Goal: Check status: Check status

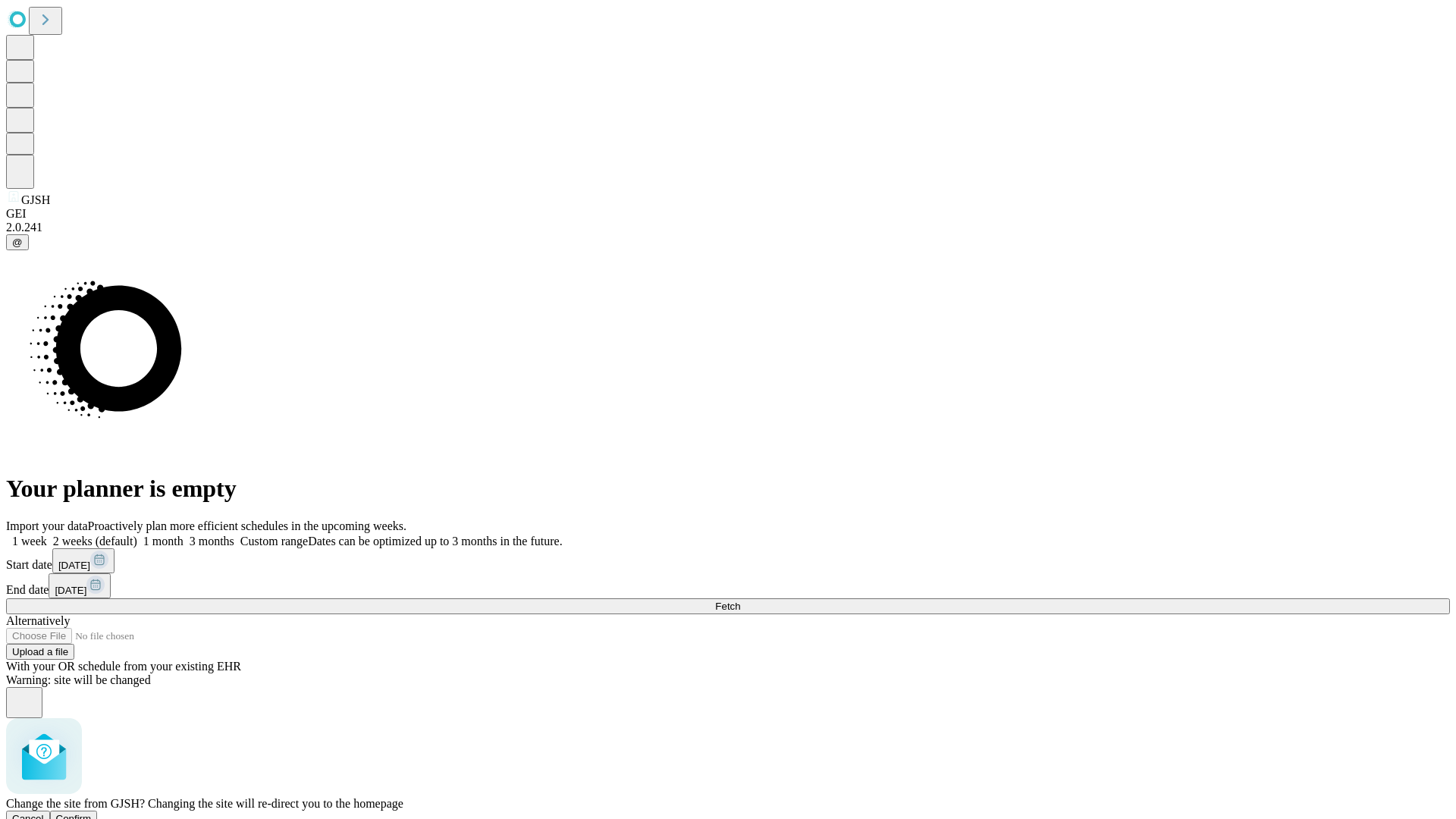
click at [91, 813] on span "Confirm" at bounding box center [74, 819] width 36 height 12
click at [47, 535] on label "1 week" at bounding box center [26, 542] width 41 height 13
click at [740, 601] on span "Fetch" at bounding box center [728, 606] width 25 height 12
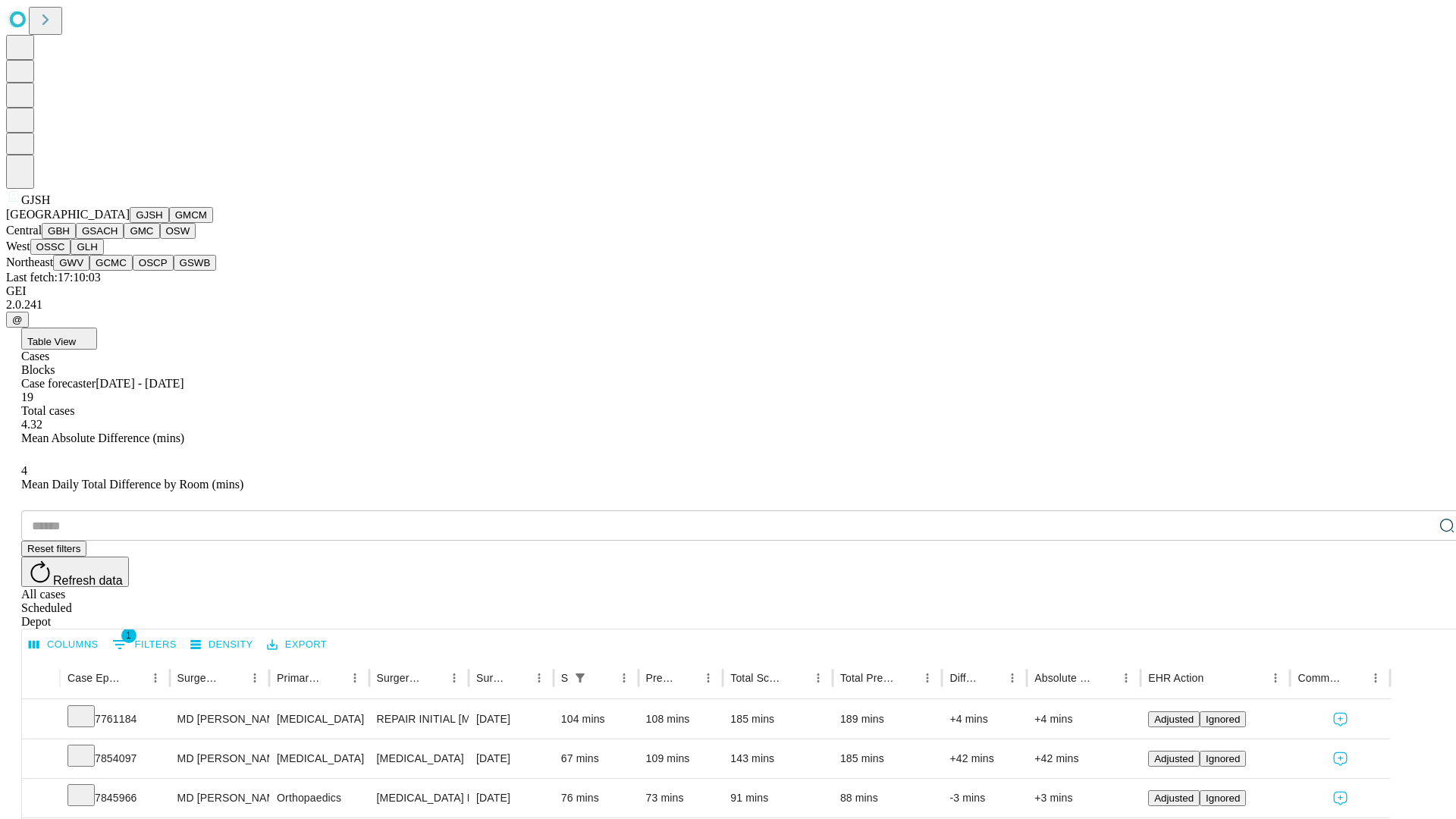
click at [169, 223] on button "GMCM" at bounding box center [191, 214] width 44 height 16
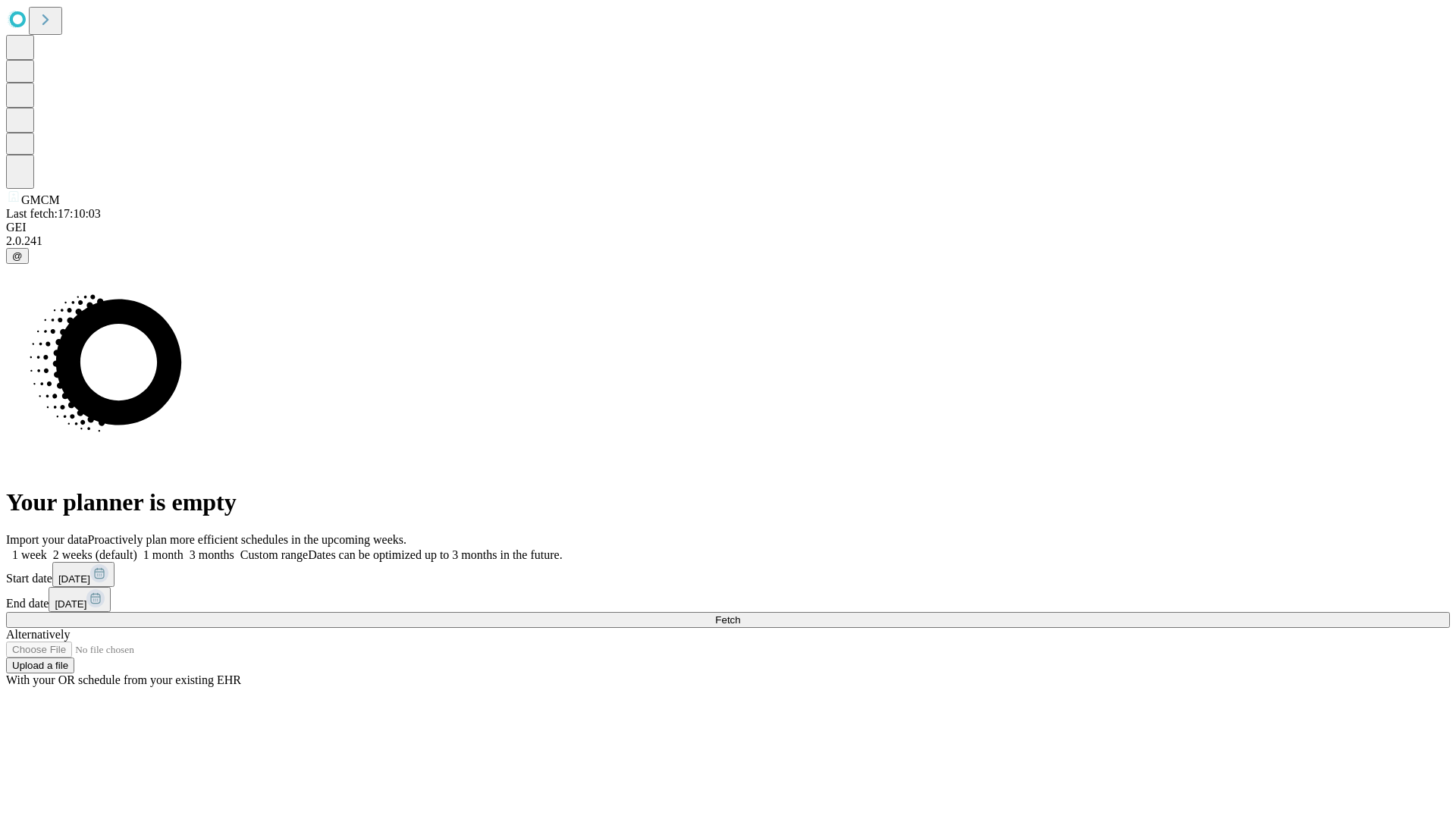
click at [47, 548] on label "1 week" at bounding box center [26, 555] width 41 height 13
click at [740, 615] on span "Fetch" at bounding box center [728, 620] width 25 height 12
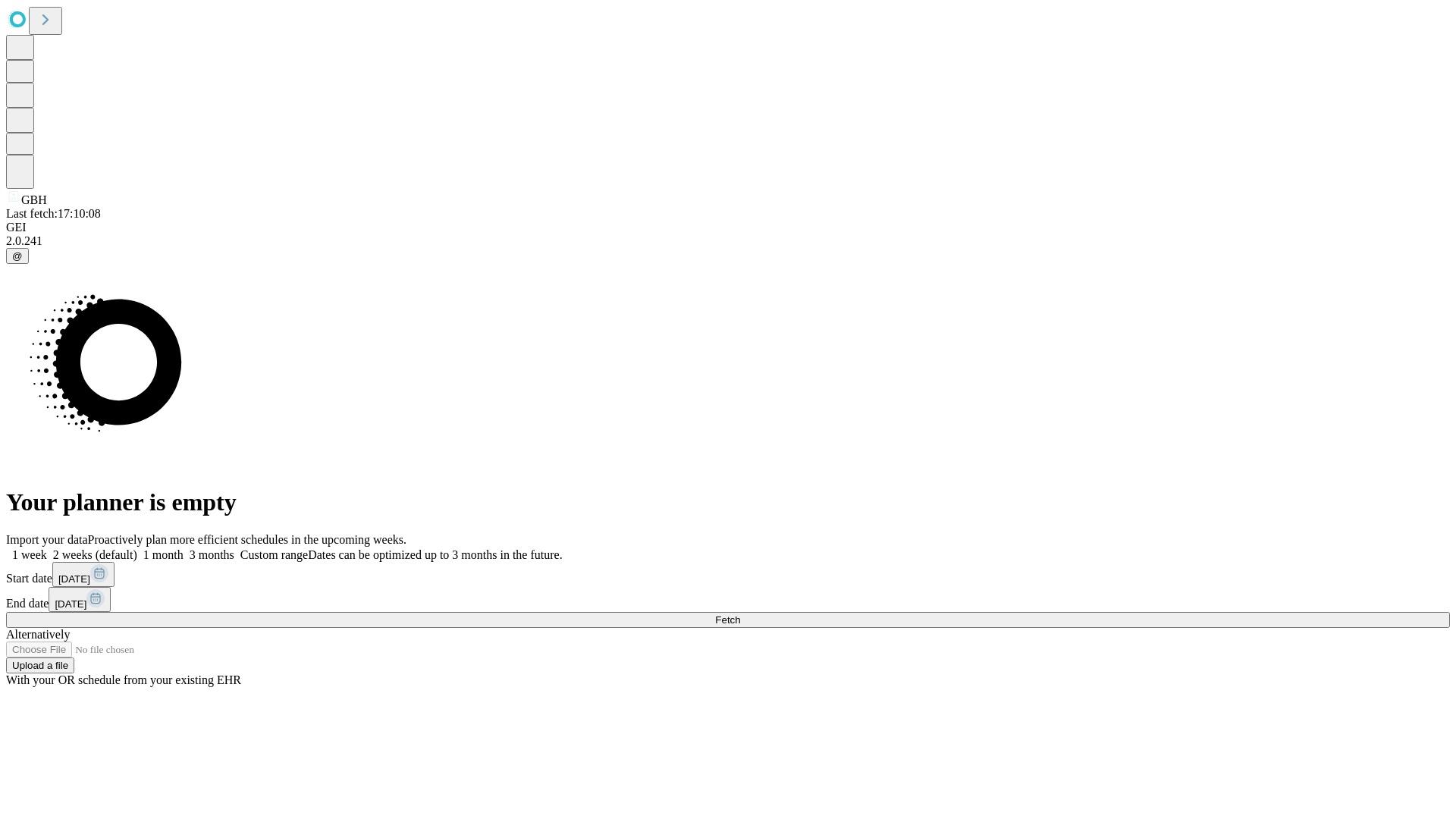
click at [47, 548] on label "1 week" at bounding box center [26, 555] width 41 height 13
click at [740, 615] on span "Fetch" at bounding box center [728, 620] width 25 height 12
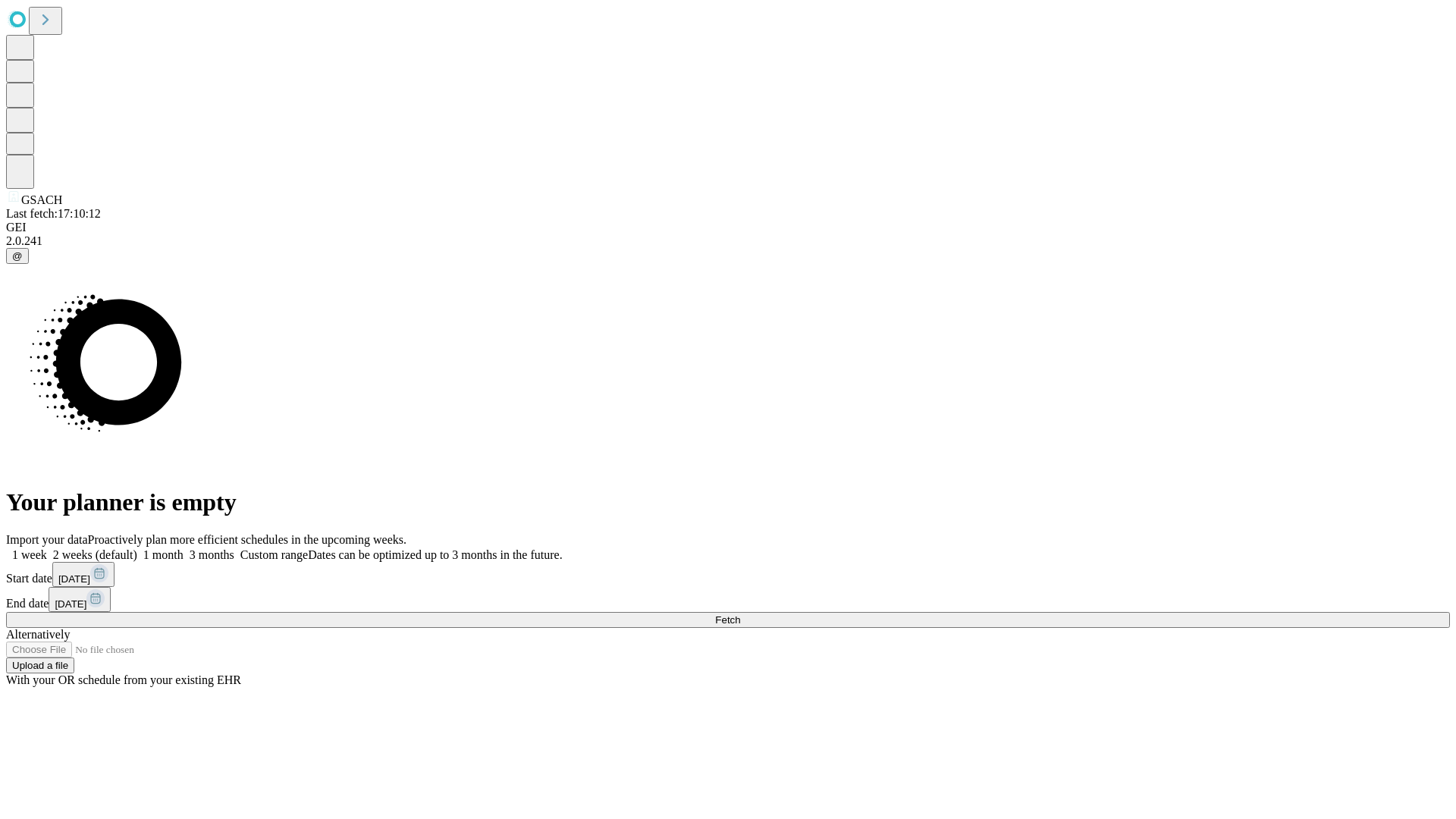
click at [47, 548] on label "1 week" at bounding box center [26, 555] width 41 height 13
click at [740, 615] on span "Fetch" at bounding box center [728, 620] width 25 height 12
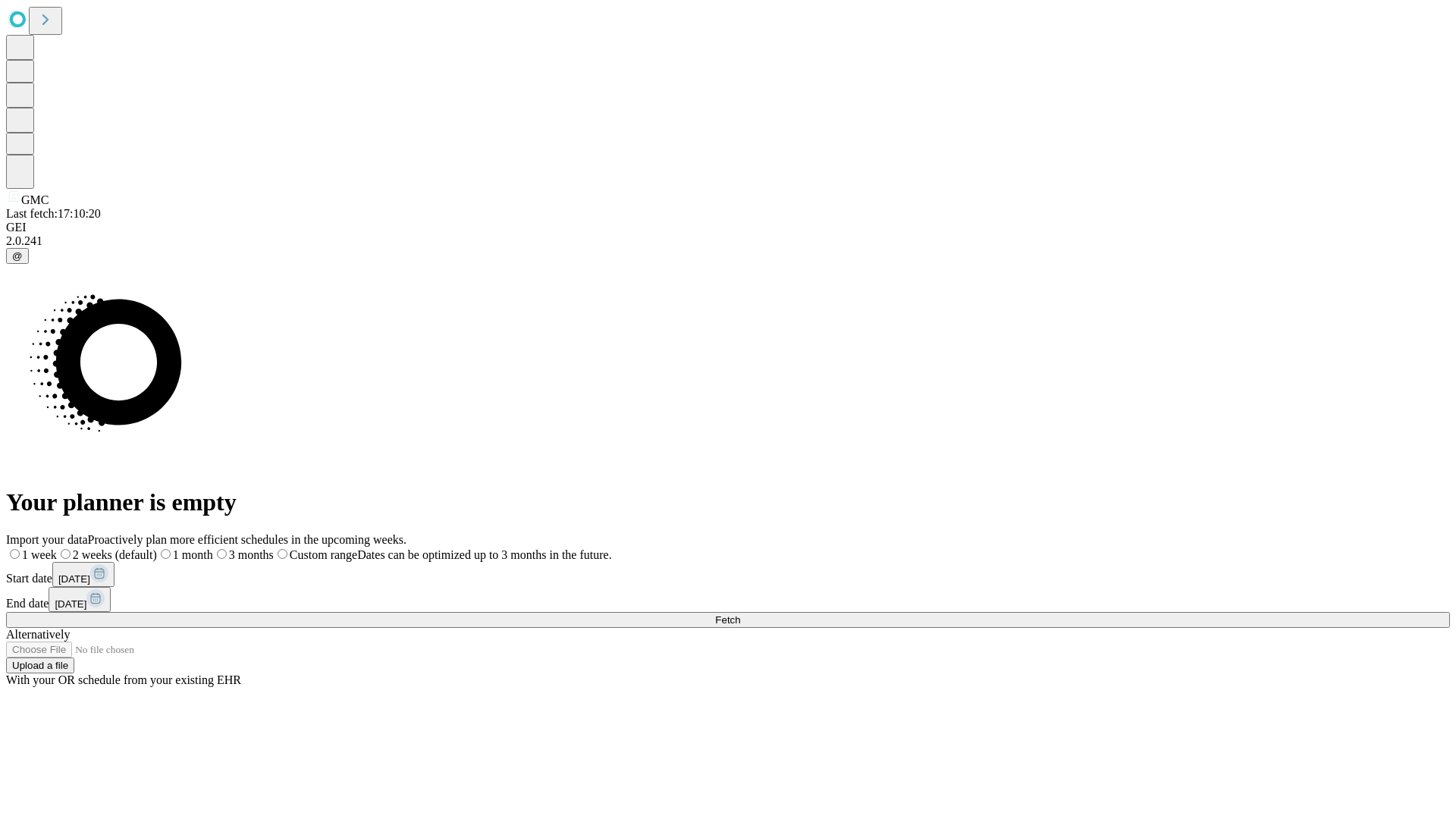
click at [56, 548] on label "1 week" at bounding box center [31, 555] width 51 height 13
click at [740, 615] on span "Fetch" at bounding box center [728, 620] width 25 height 12
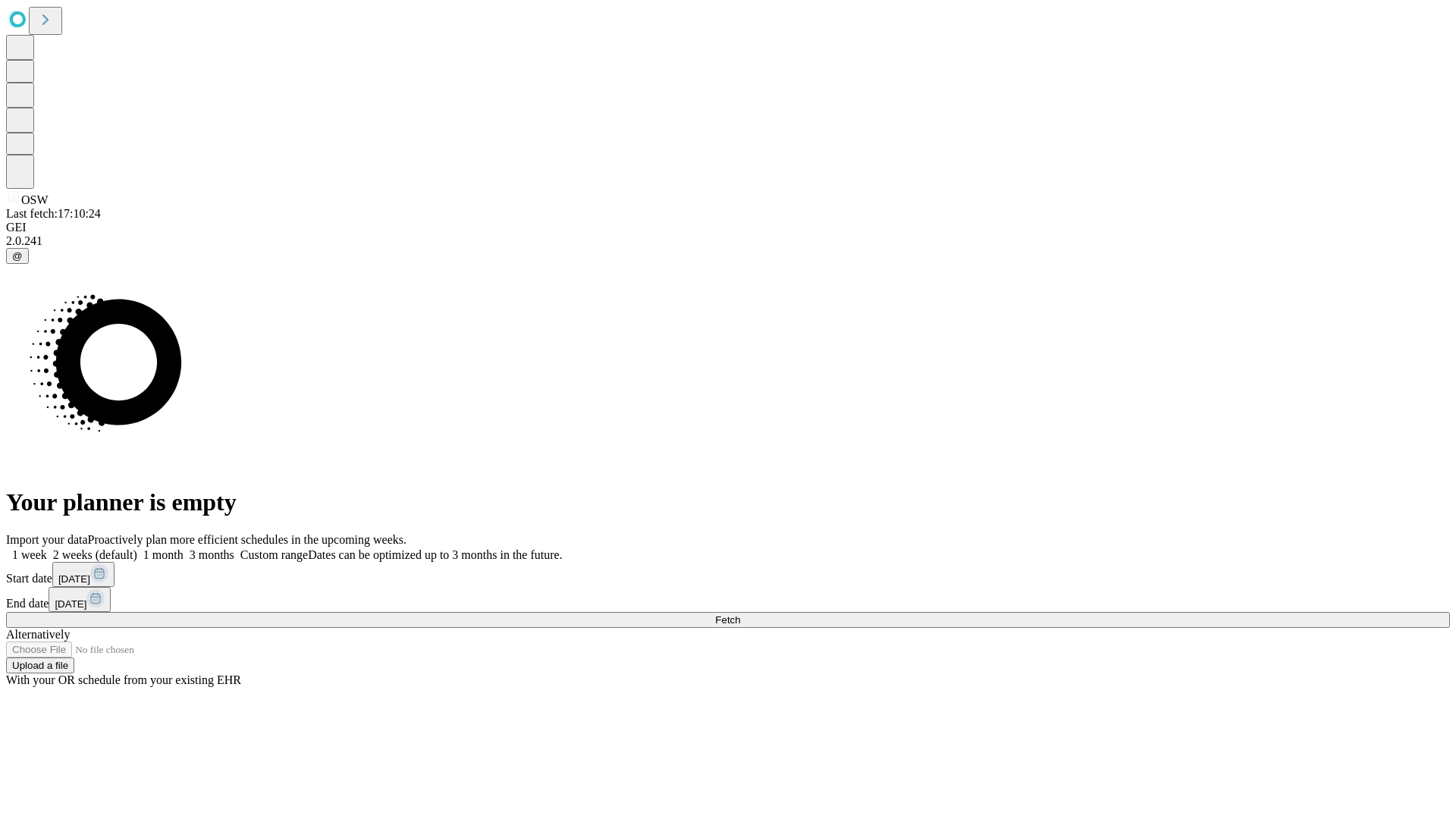
click at [47, 548] on label "1 week" at bounding box center [26, 555] width 41 height 13
click at [740, 615] on span "Fetch" at bounding box center [728, 620] width 25 height 12
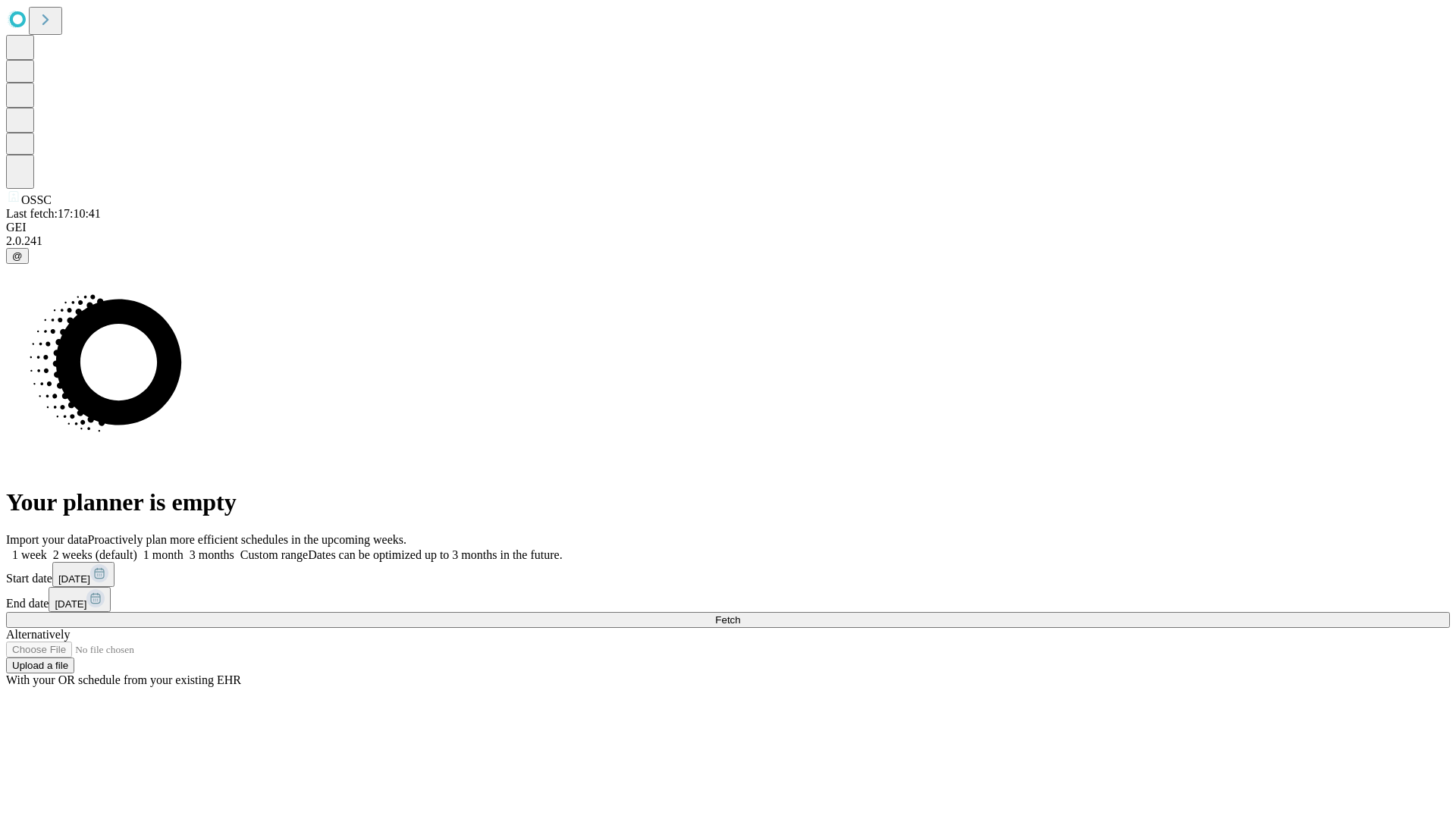
click at [47, 548] on label "1 week" at bounding box center [26, 555] width 41 height 13
click at [740, 615] on span "Fetch" at bounding box center [728, 620] width 25 height 12
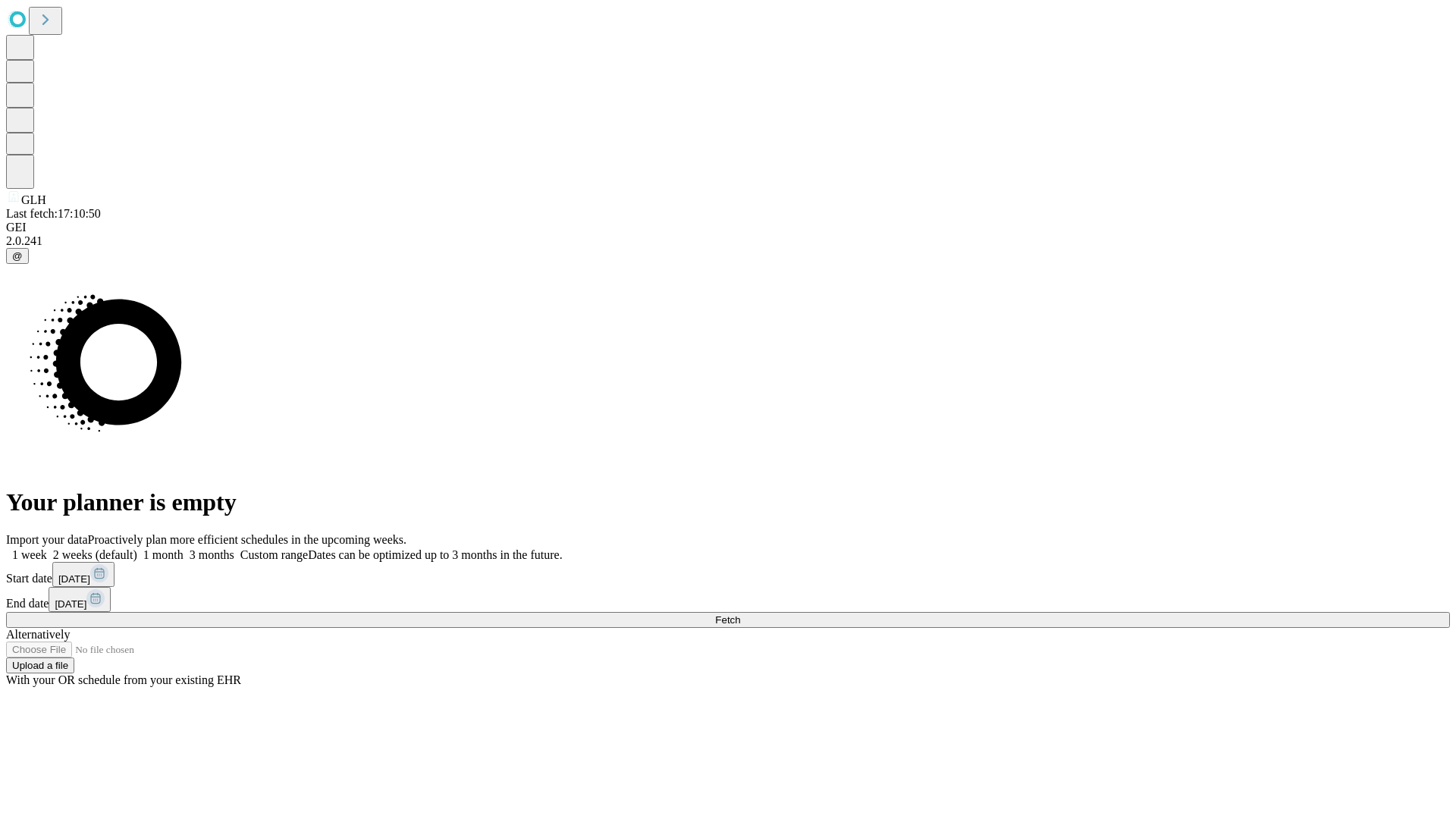
click at [740, 615] on span "Fetch" at bounding box center [728, 620] width 25 height 12
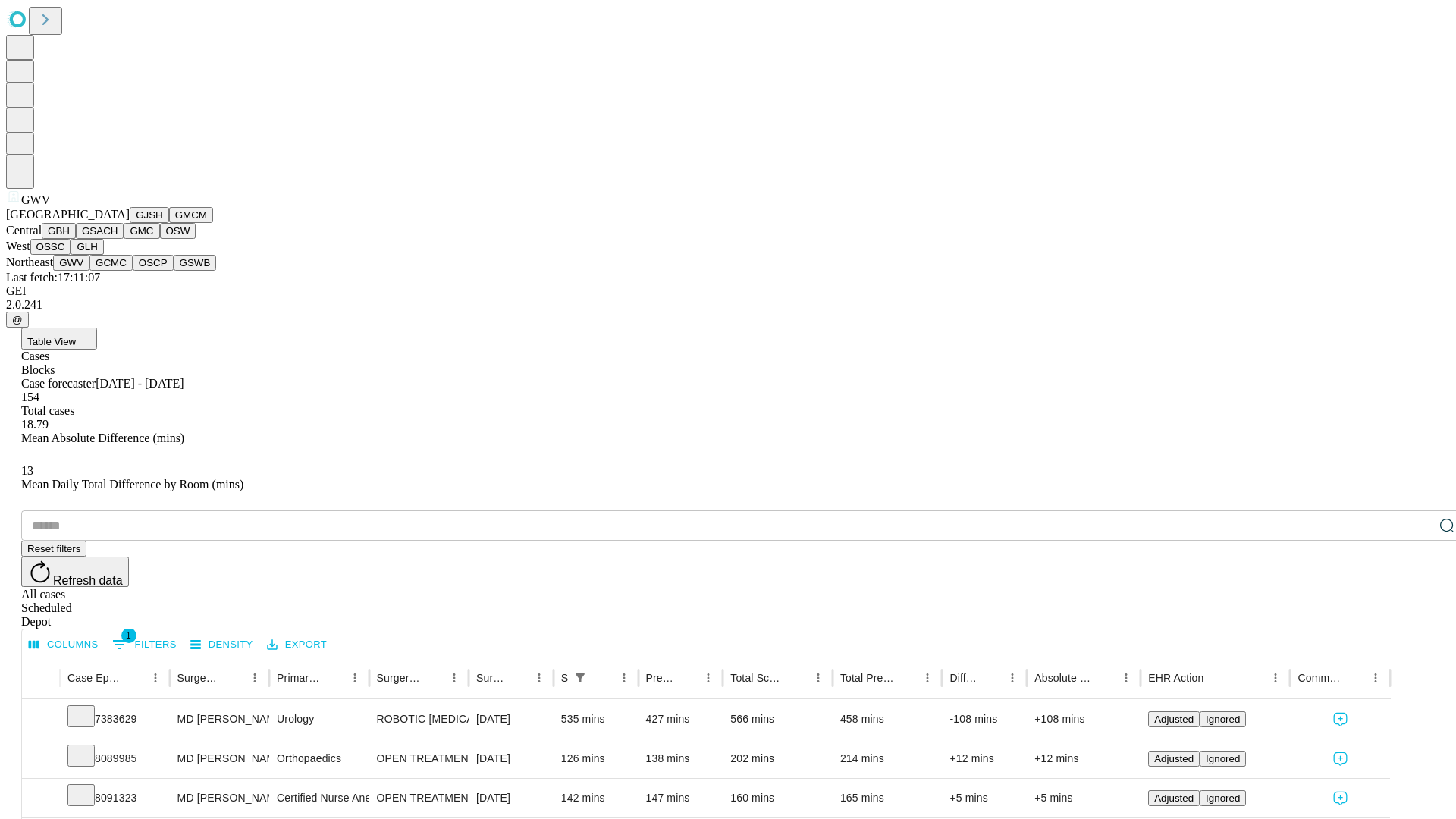
click at [118, 271] on button "GCMC" at bounding box center [111, 262] width 43 height 16
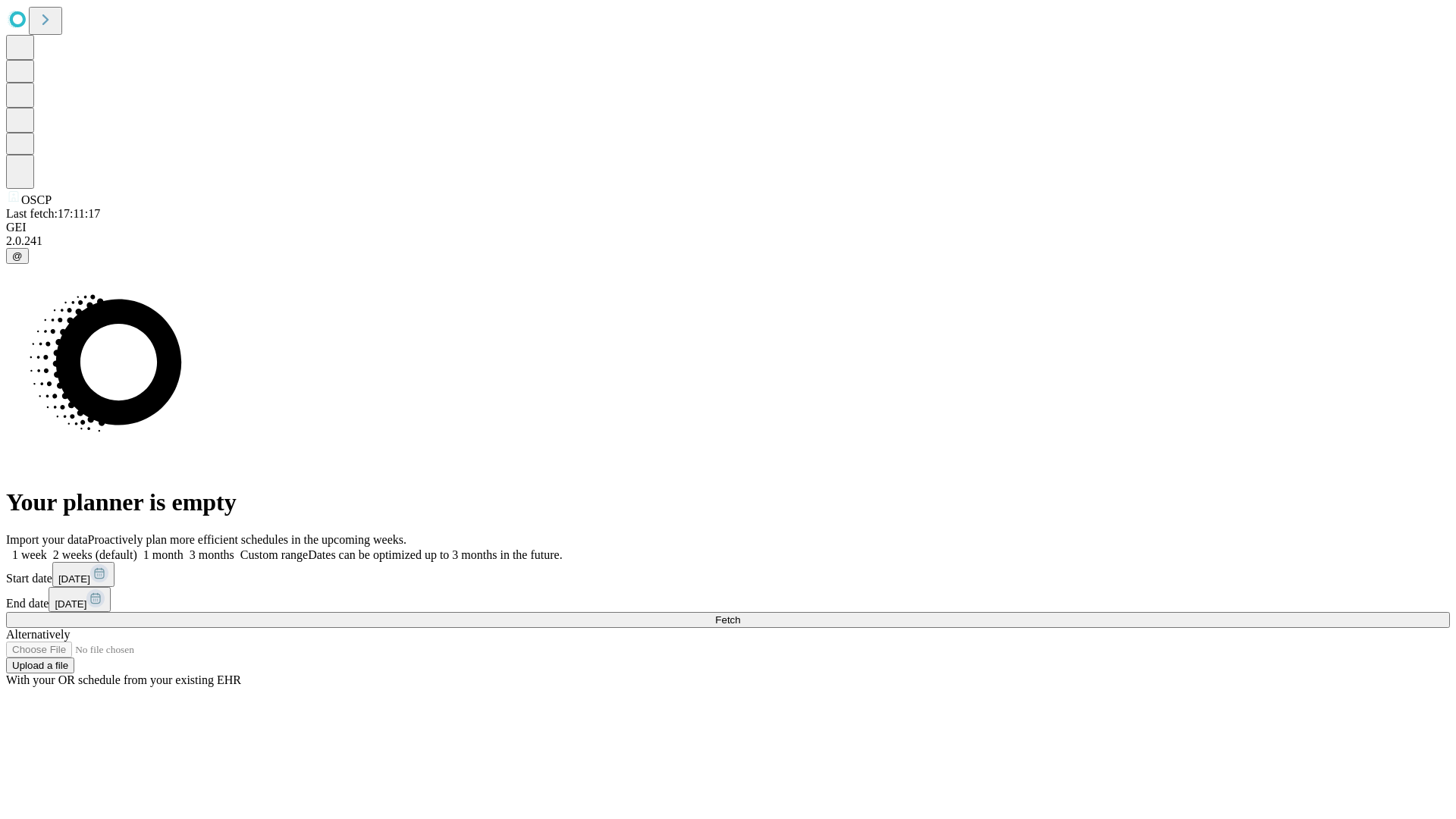
click at [47, 548] on label "1 week" at bounding box center [26, 555] width 41 height 13
click at [740, 615] on span "Fetch" at bounding box center [728, 620] width 25 height 12
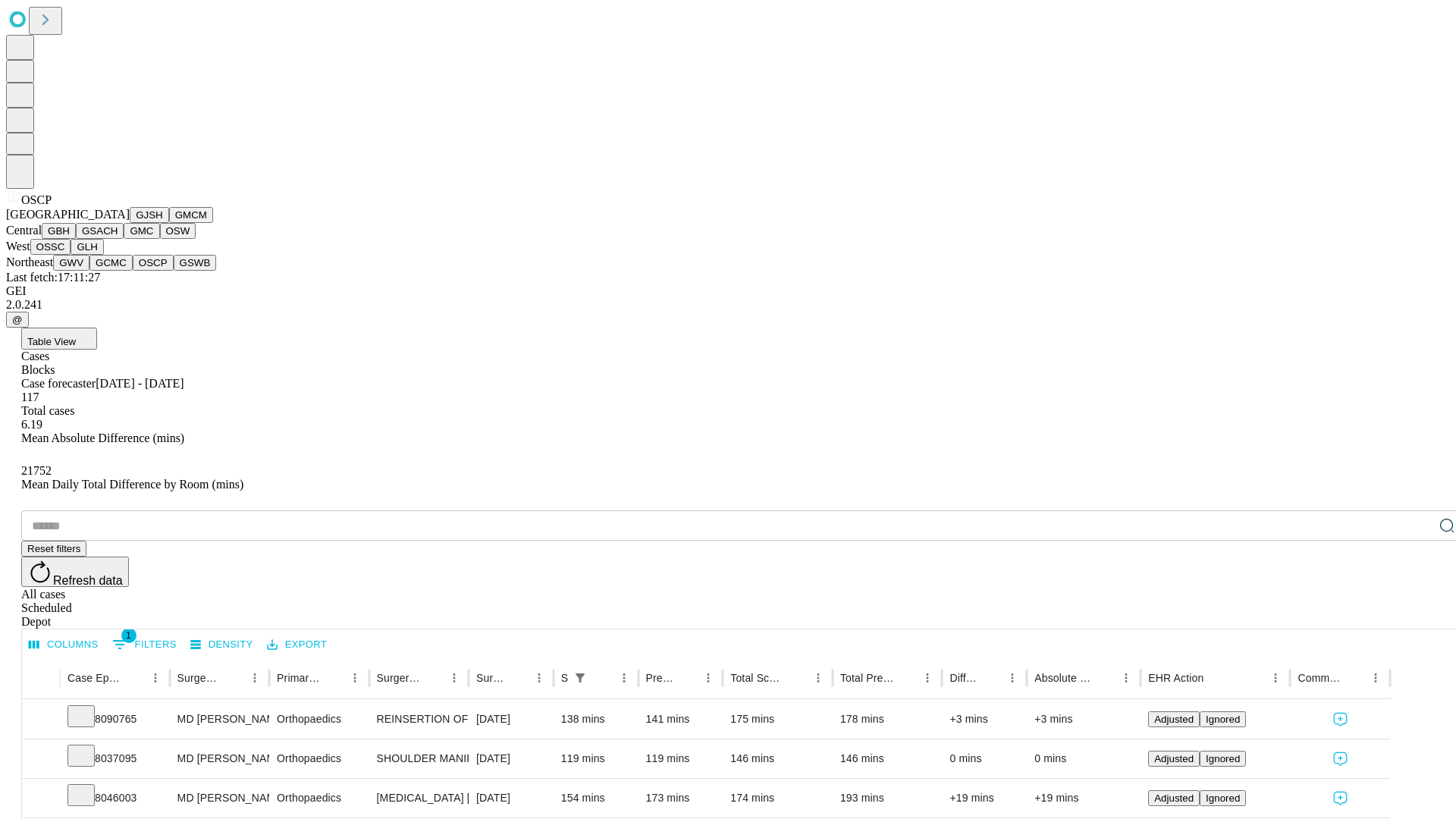
click at [174, 271] on button "GSWB" at bounding box center [195, 262] width 43 height 16
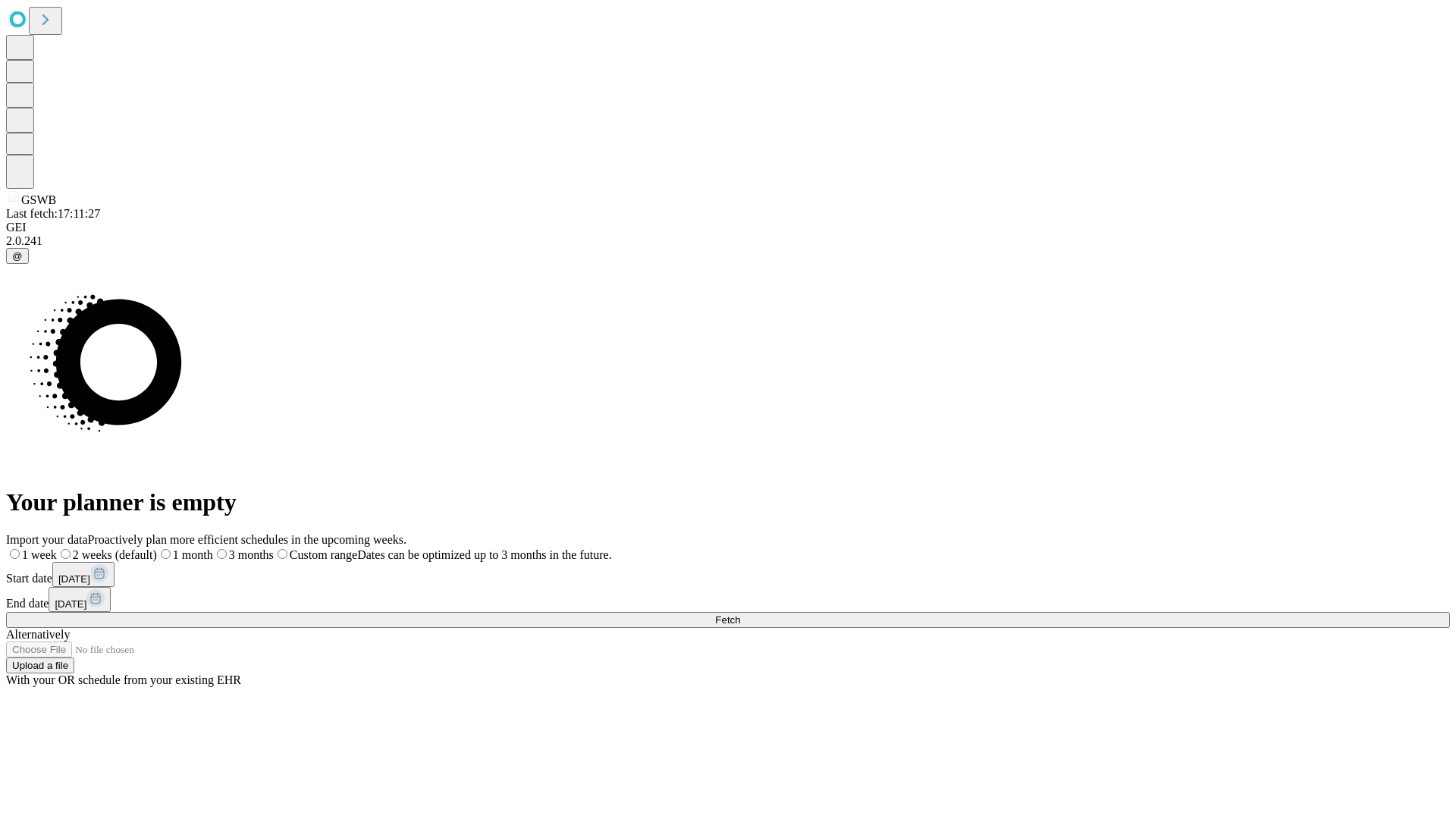
click at [56, 548] on label "1 week" at bounding box center [31, 555] width 51 height 13
click at [740, 615] on span "Fetch" at bounding box center [728, 620] width 25 height 12
